Goal: Use online tool/utility

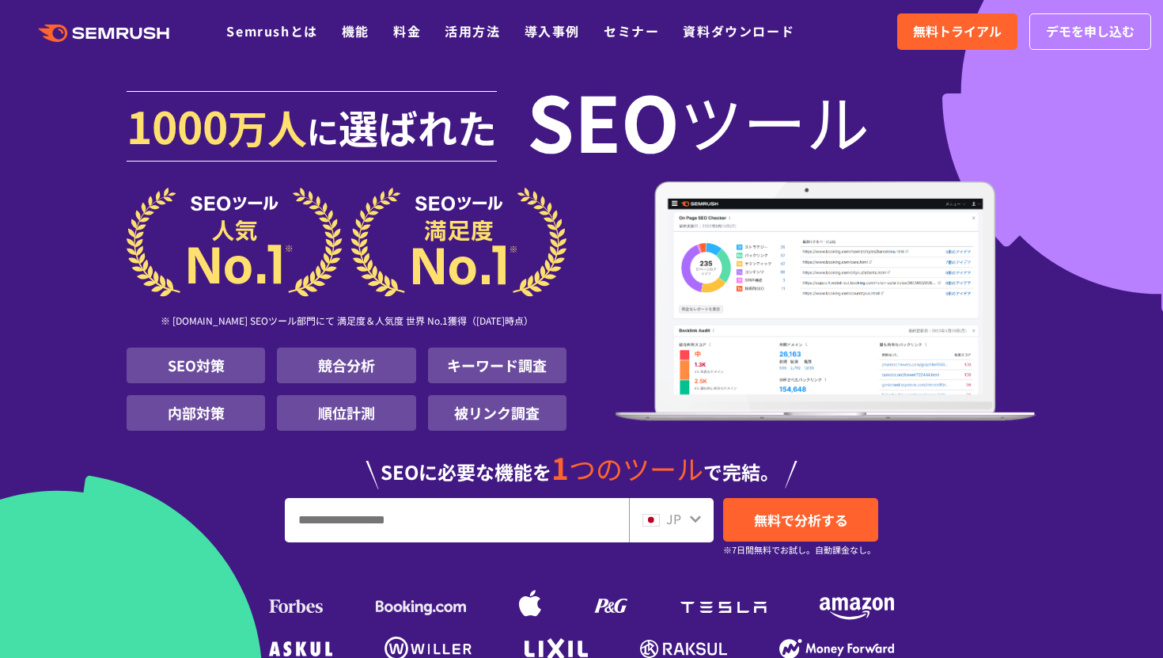
click at [300, 522] on input "URL、キーワードを入力してください" at bounding box center [457, 520] width 343 height 43
type input "********"
click at [762, 523] on span "無料で分析する" at bounding box center [801, 520] width 94 height 20
